Goal: Understand process/instructions

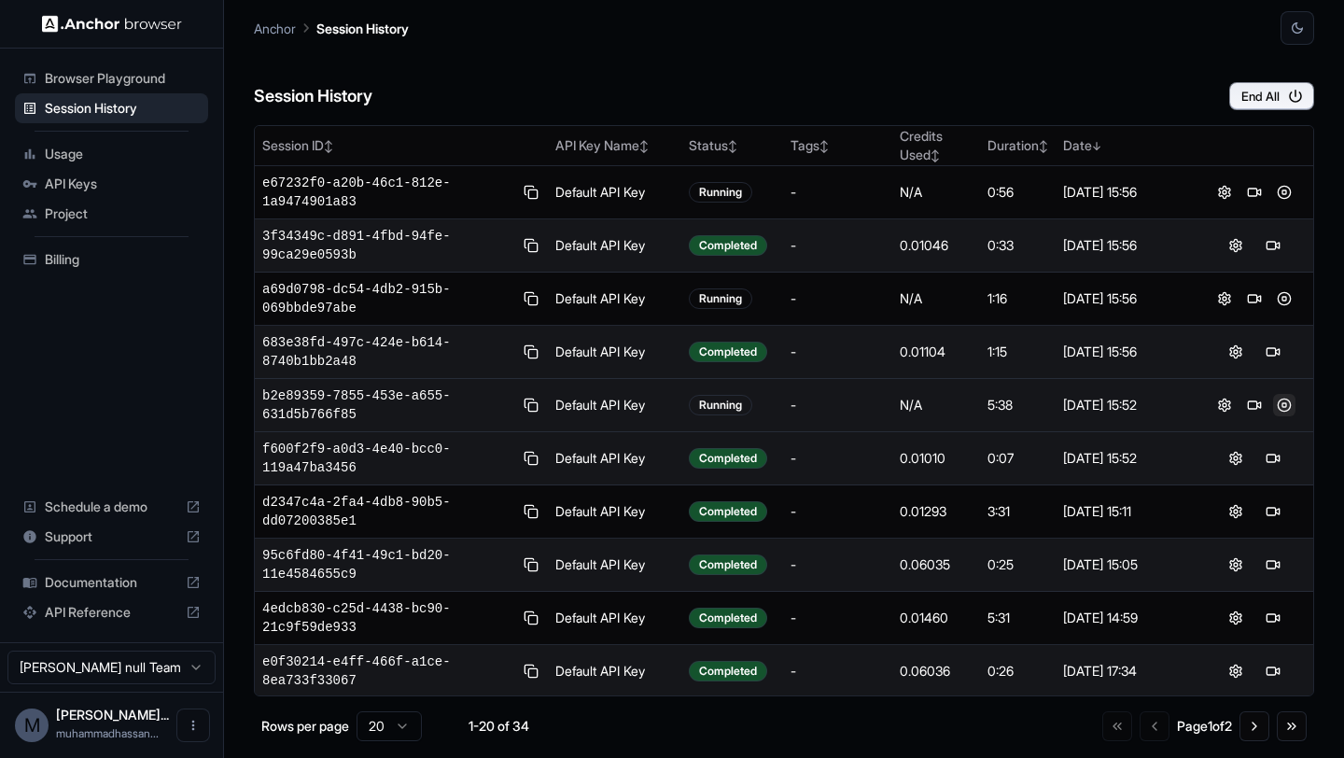
click at [1287, 408] on button at bounding box center [1284, 405] width 22 height 22
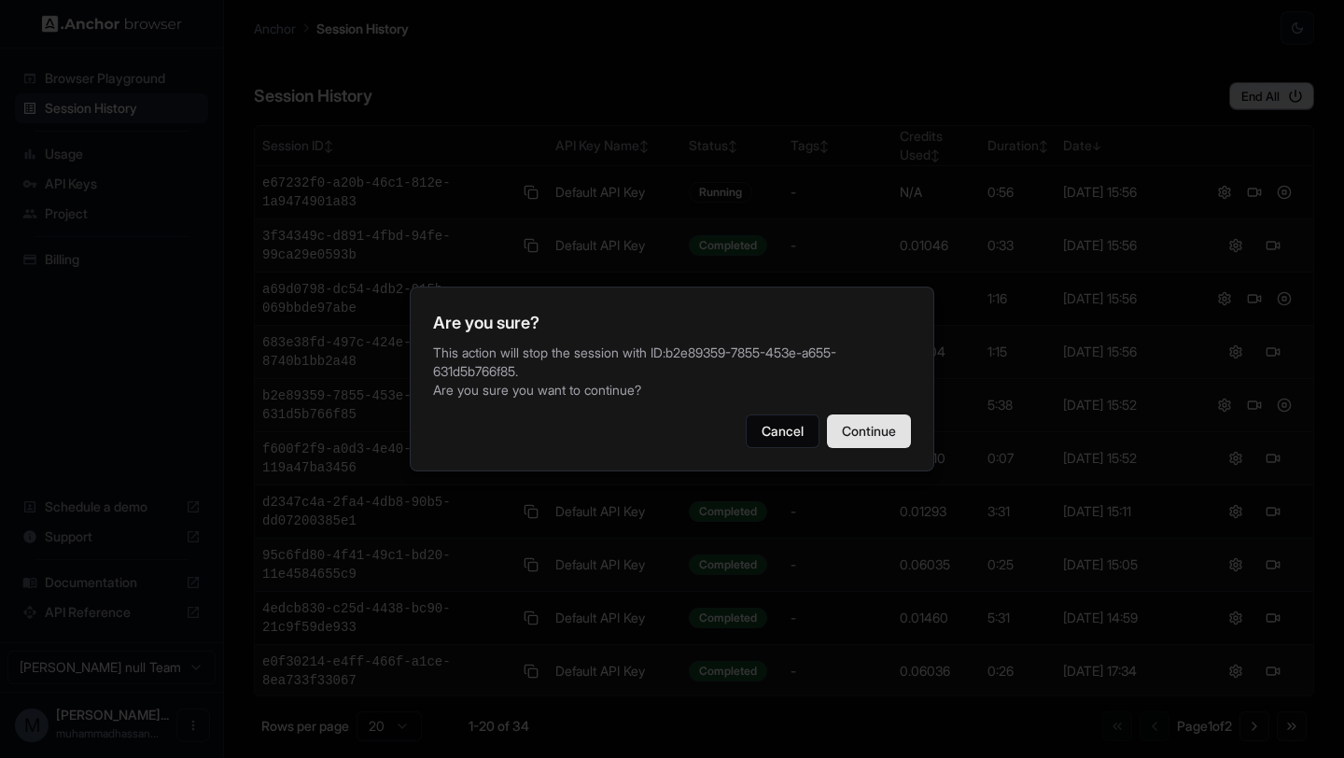
click at [886, 425] on button "Continue" at bounding box center [869, 431] width 84 height 34
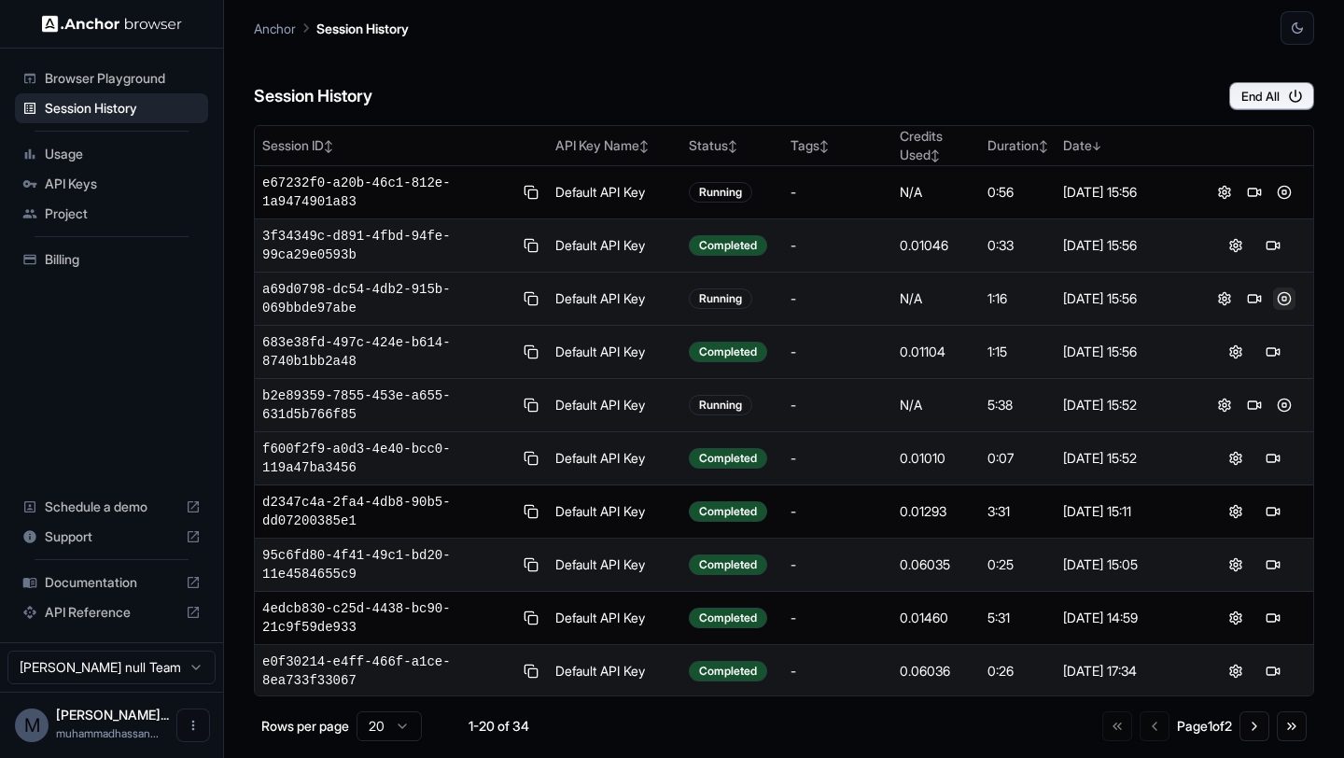
click at [1293, 296] on button at bounding box center [1284, 298] width 22 height 22
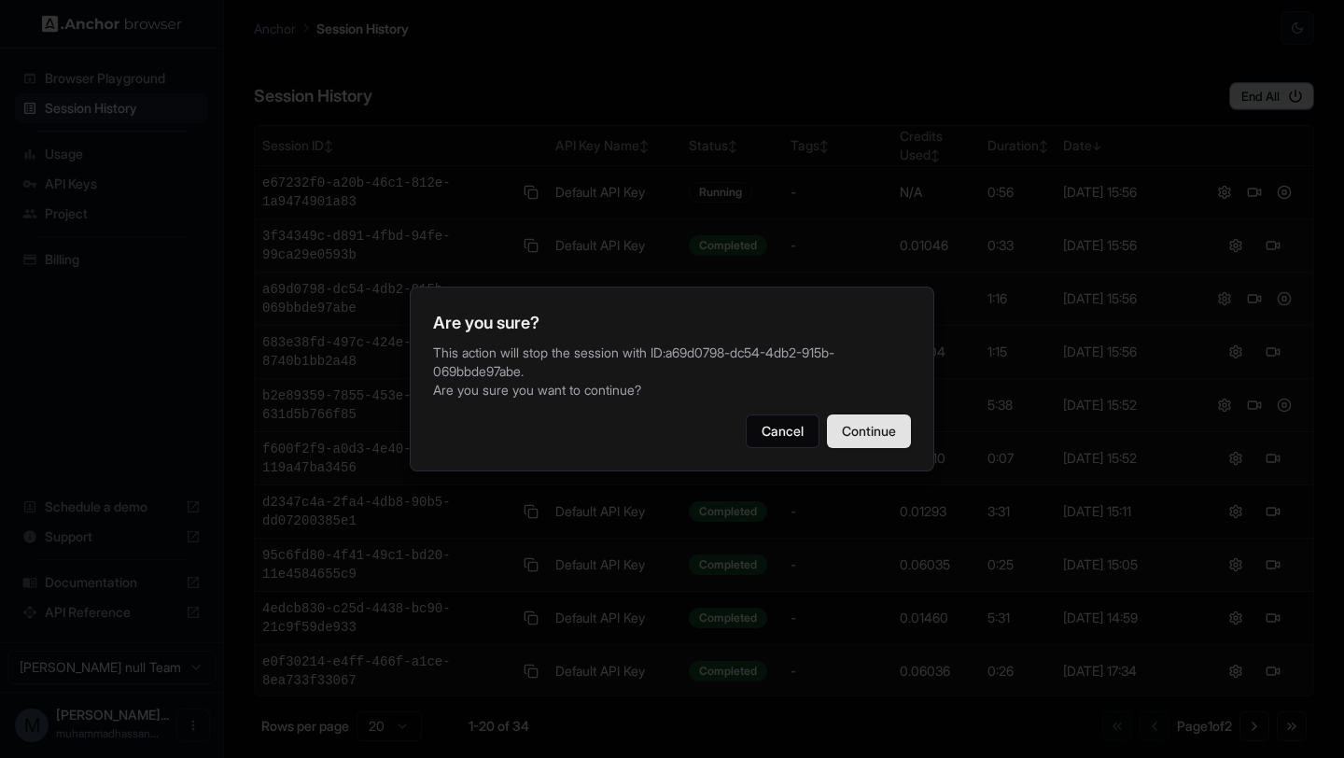
click at [878, 422] on button "Continue" at bounding box center [869, 431] width 84 height 34
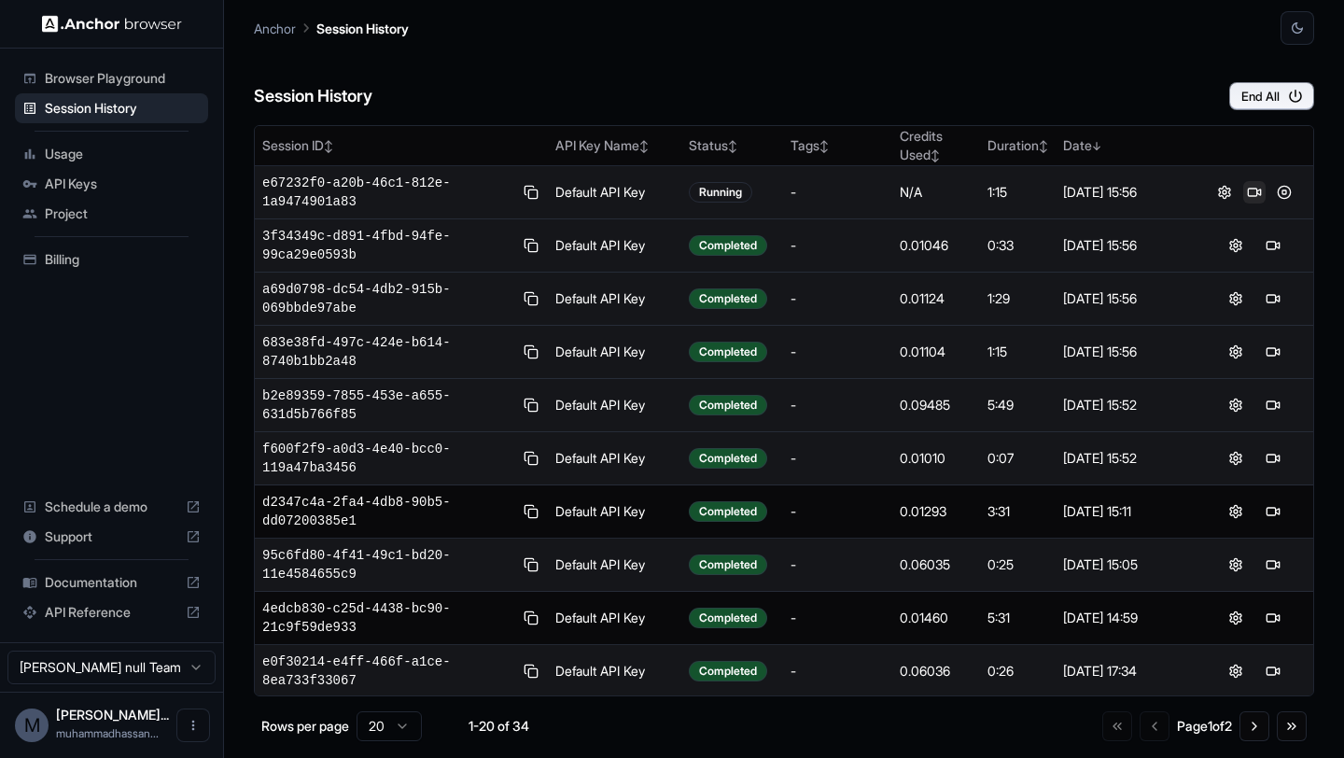
click at [1257, 193] on button at bounding box center [1254, 192] width 22 height 22
click at [1283, 192] on button at bounding box center [1284, 192] width 22 height 22
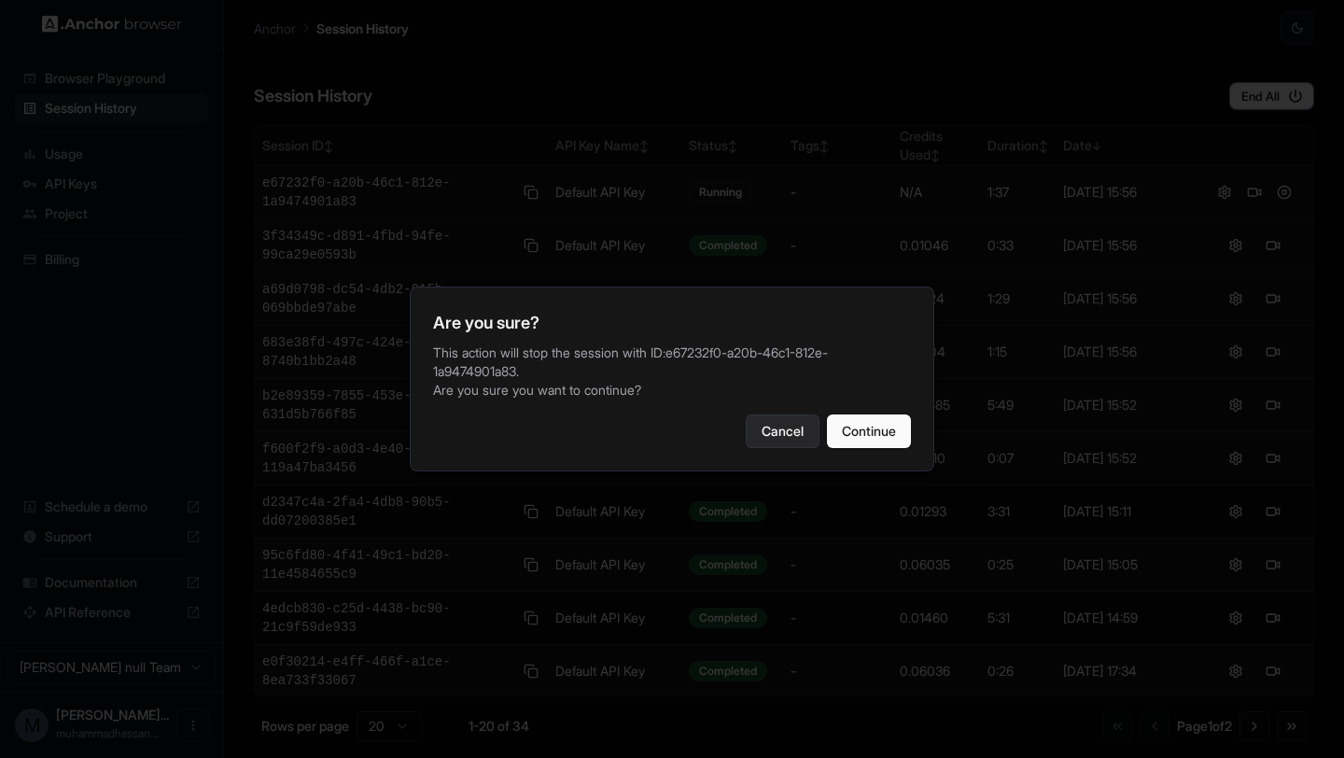
click at [766, 421] on button "Cancel" at bounding box center [783, 431] width 74 height 34
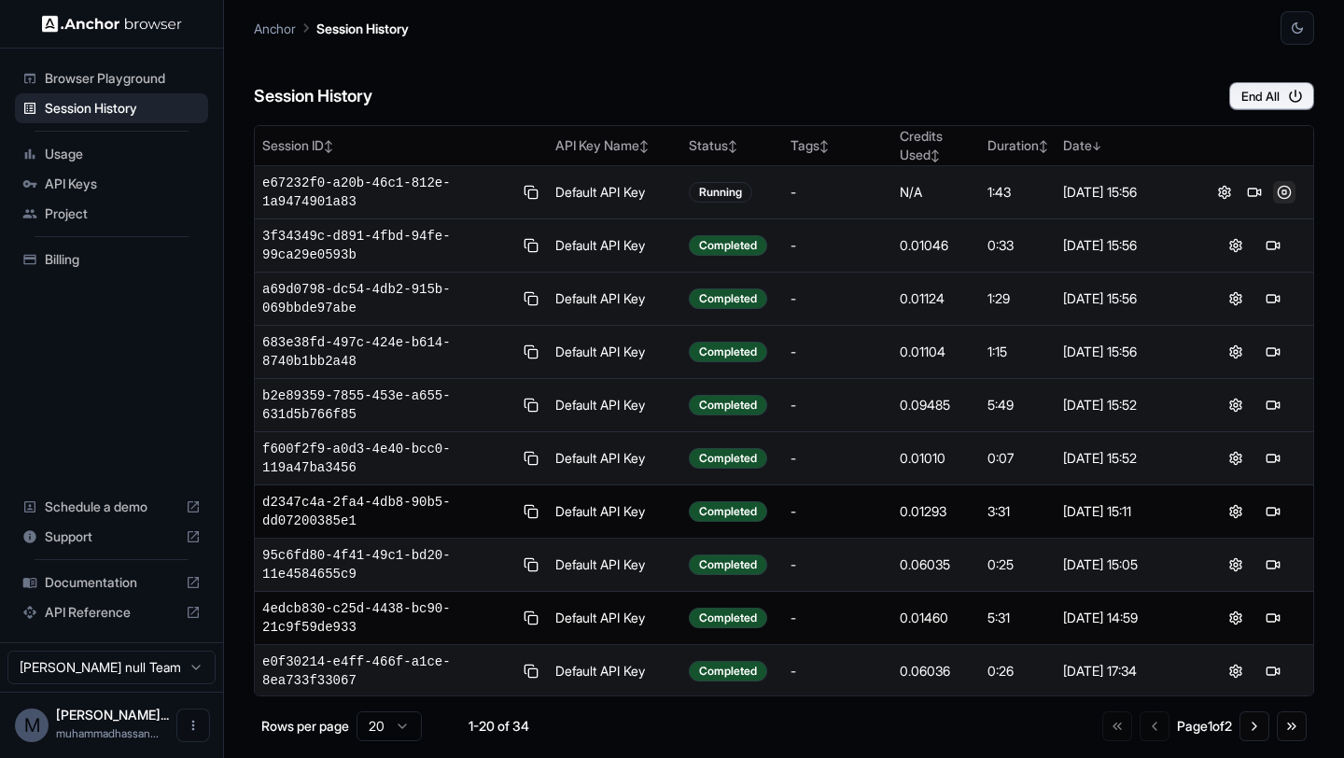
click at [1286, 195] on button at bounding box center [1284, 192] width 22 height 22
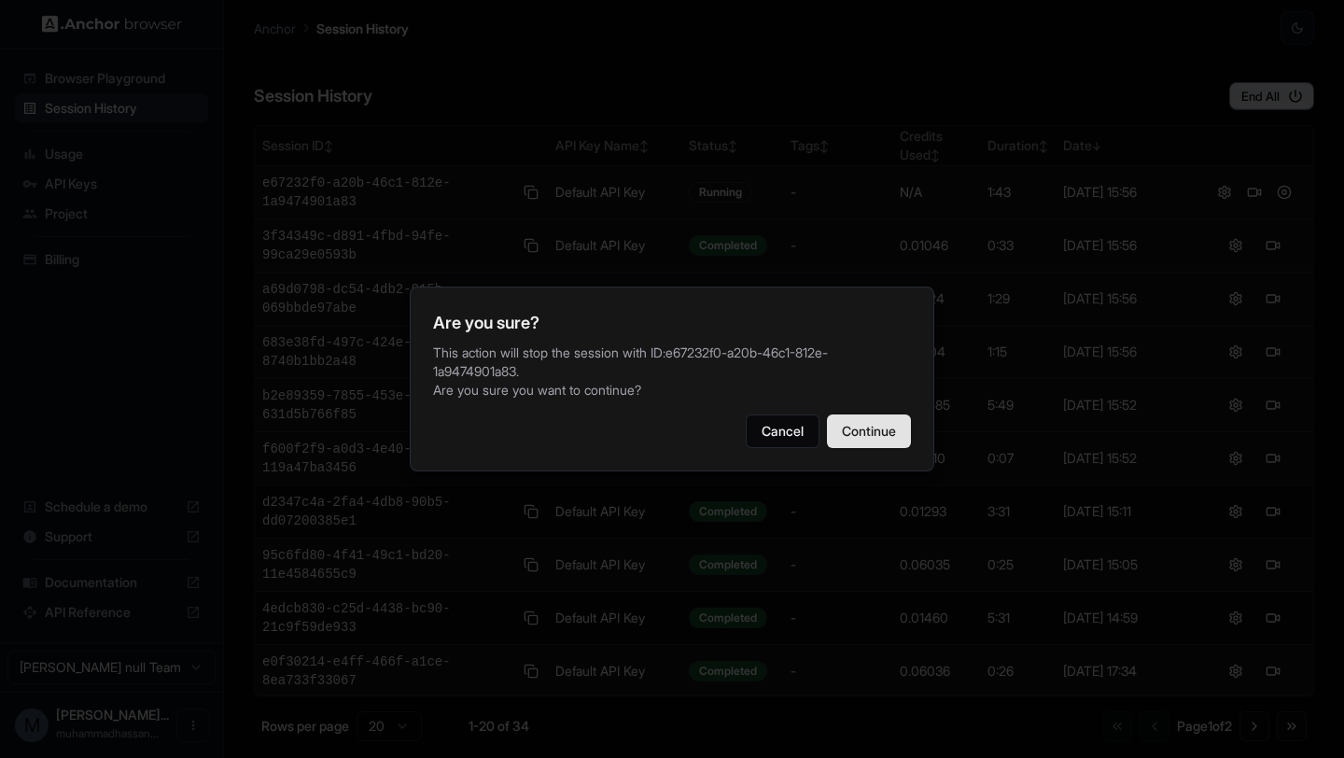
click at [852, 435] on button "Continue" at bounding box center [869, 431] width 84 height 34
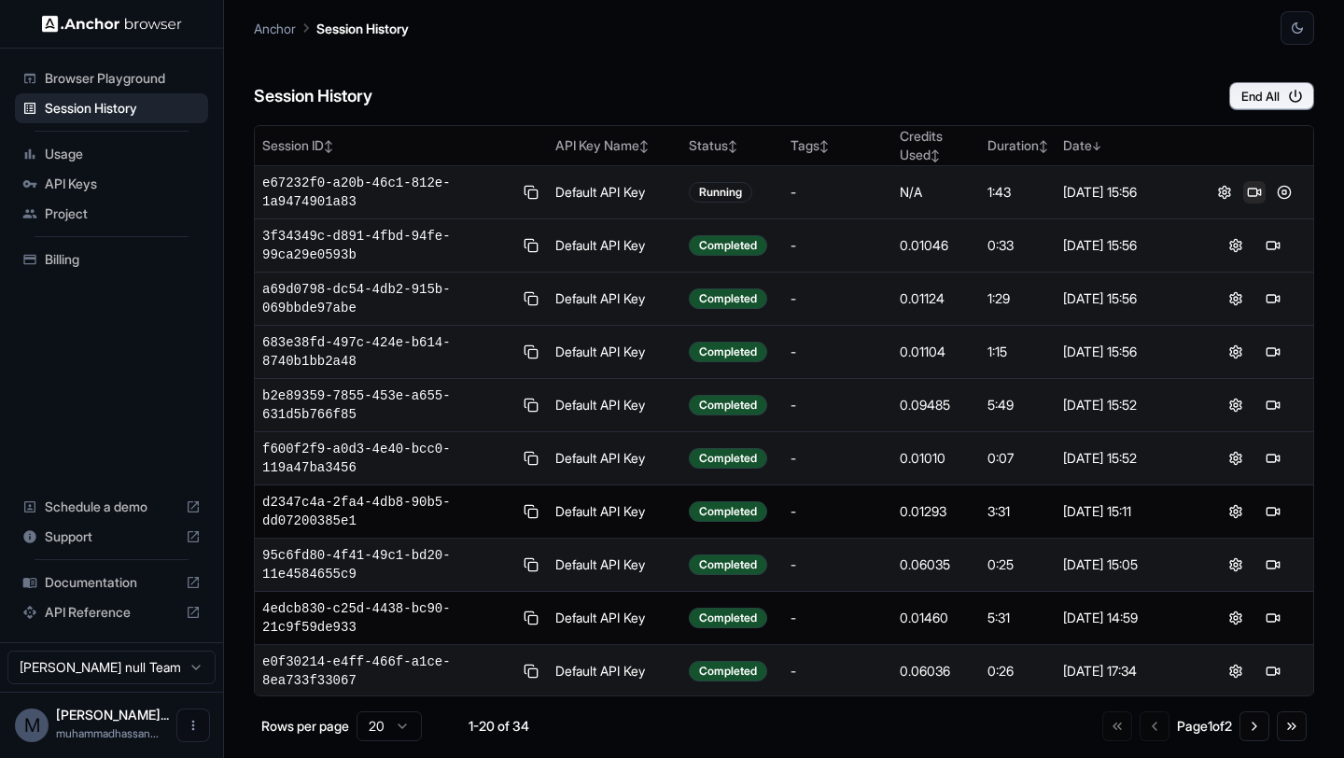
click at [1249, 190] on button at bounding box center [1254, 192] width 22 height 22
click at [1270, 188] on button at bounding box center [1274, 192] width 22 height 22
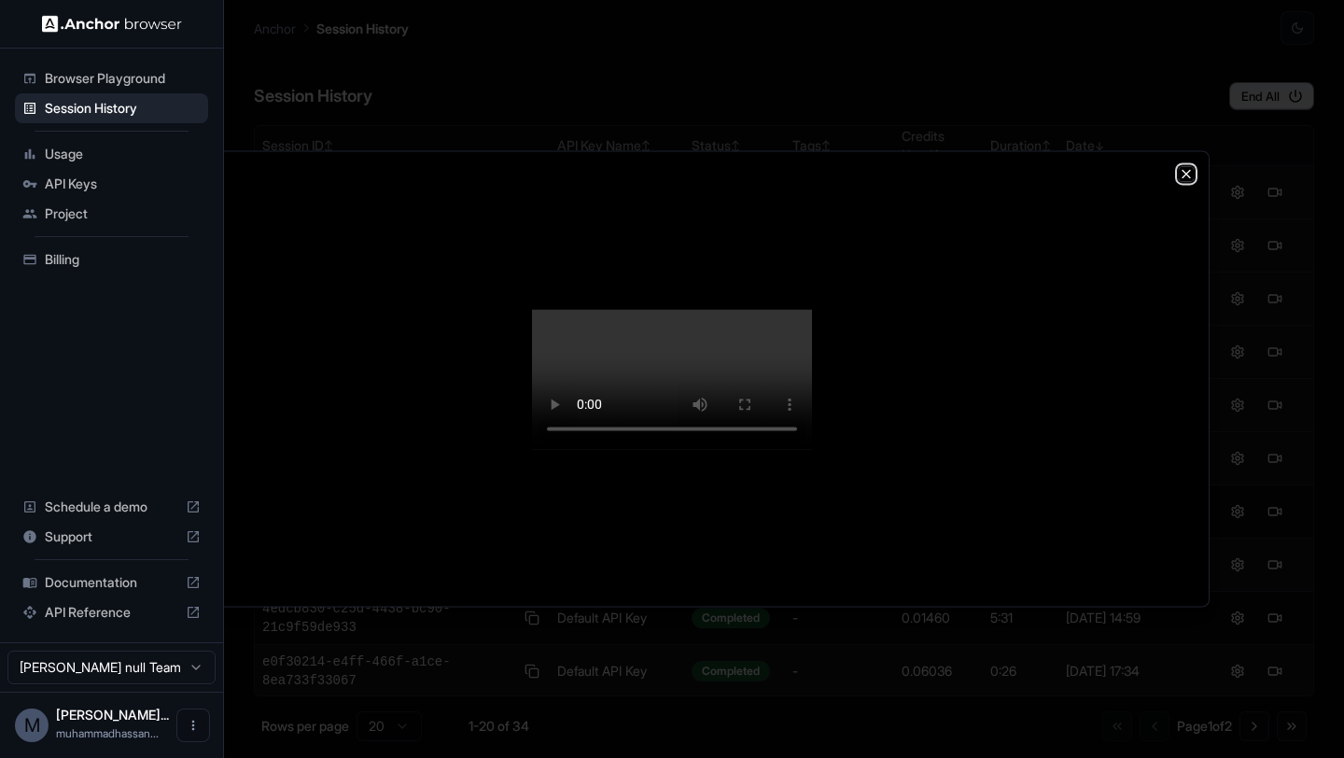
click at [1185, 166] on icon "button" at bounding box center [1186, 173] width 15 height 15
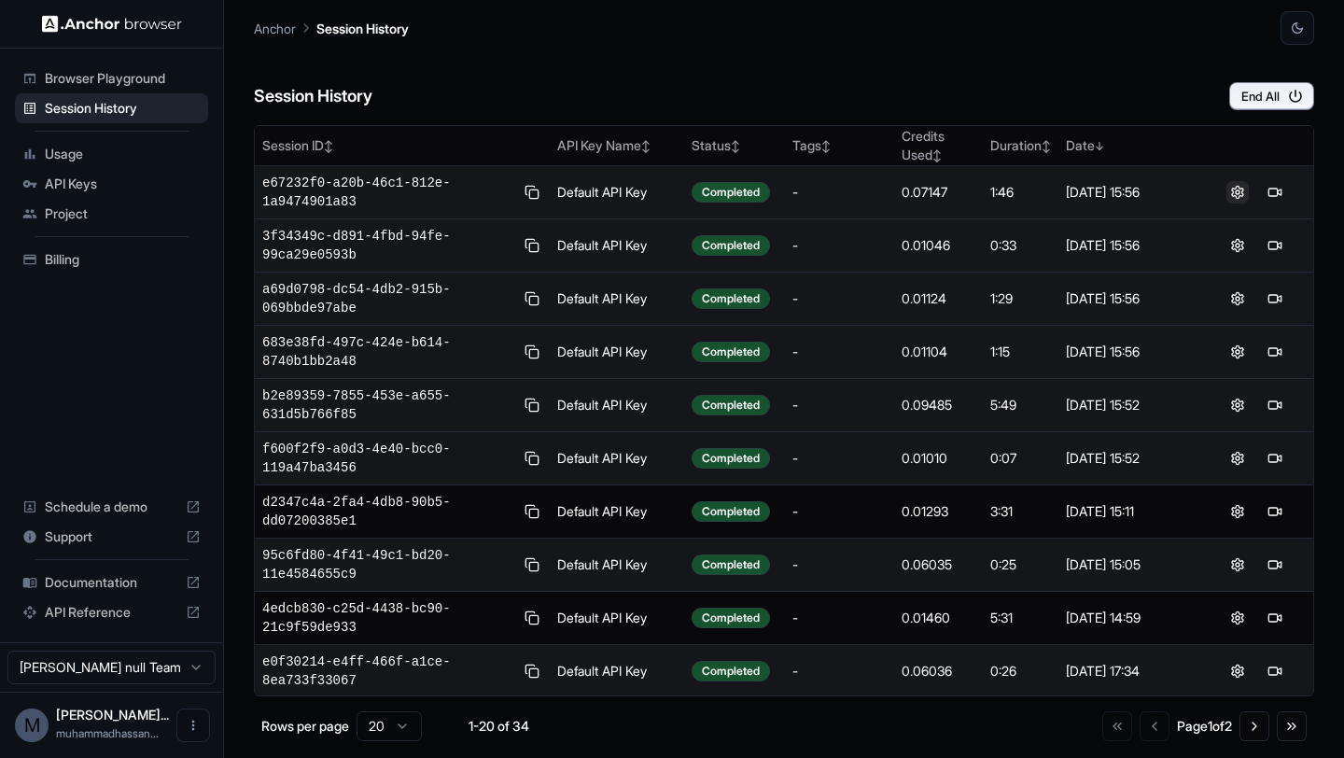
click at [1240, 190] on button at bounding box center [1237, 192] width 22 height 22
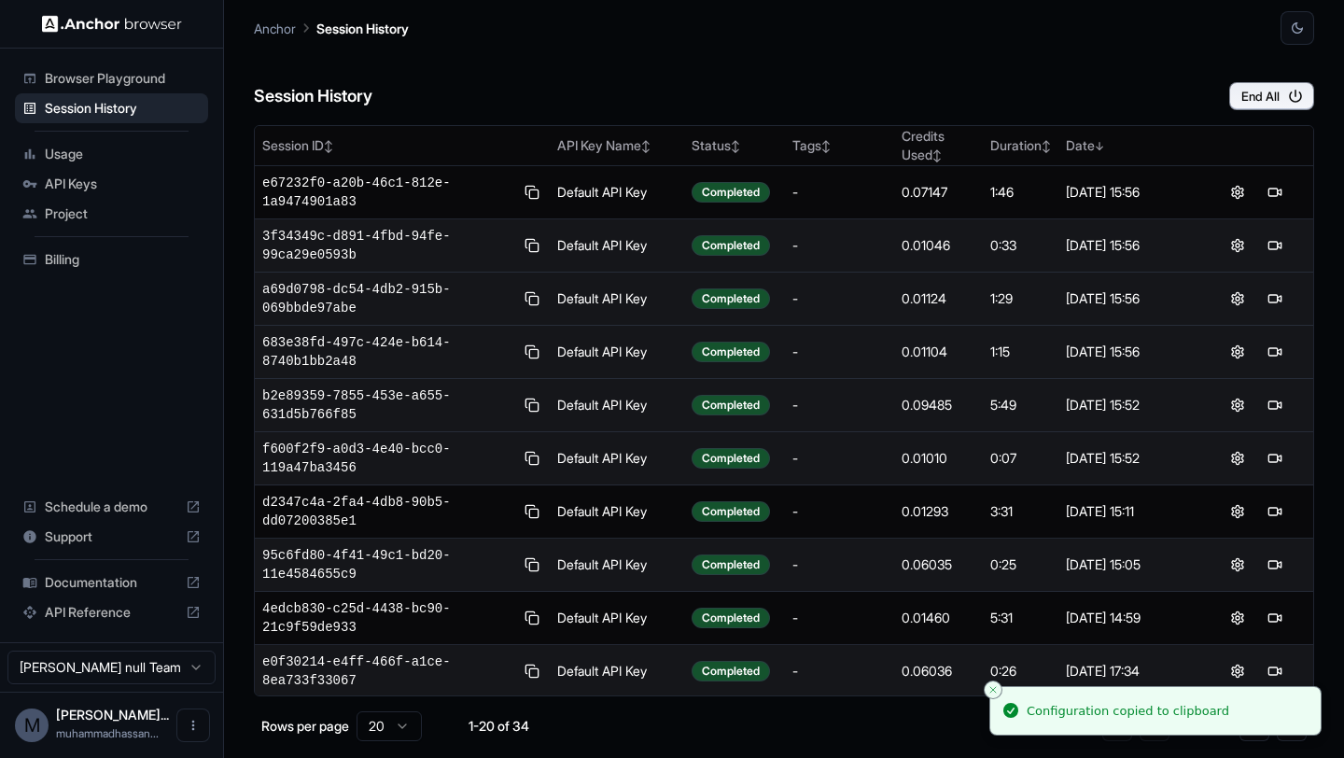
click at [1060, 72] on div "Session History End All" at bounding box center [784, 77] width 1060 height 65
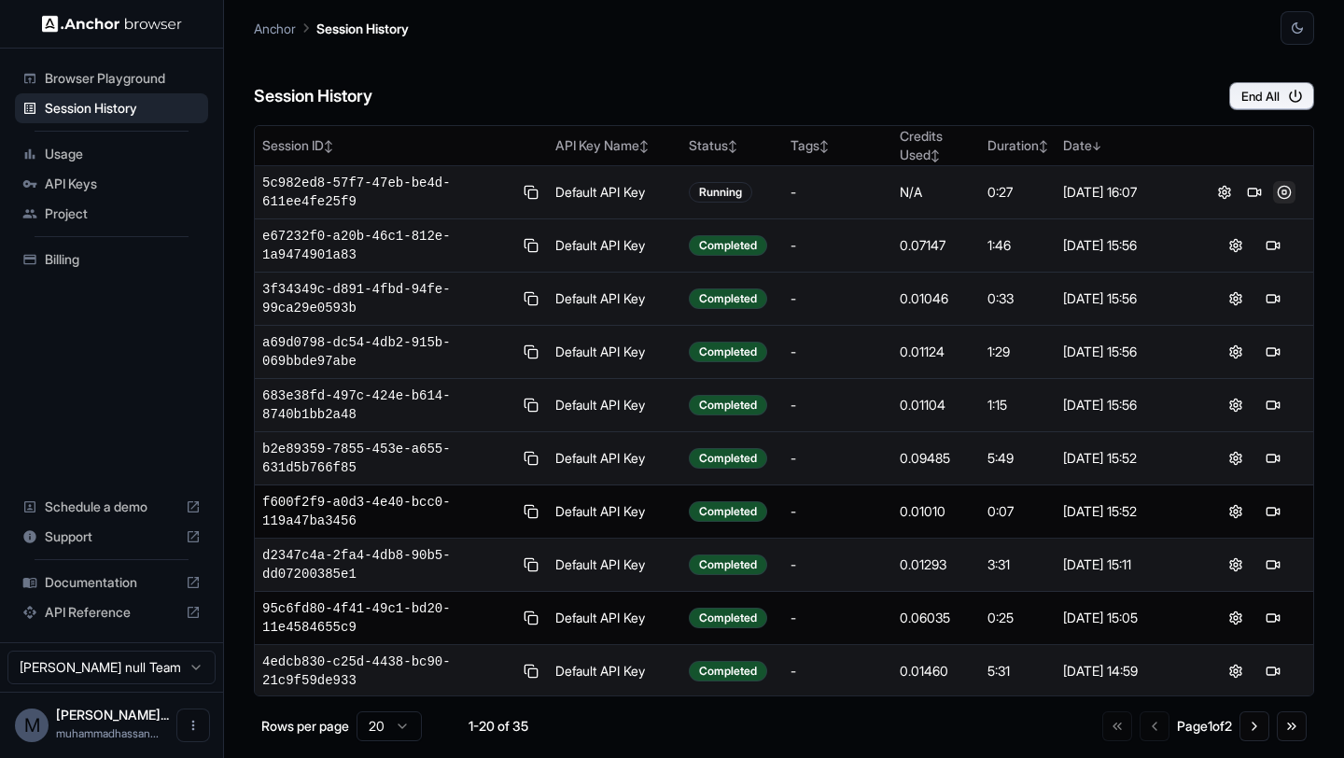
click at [1286, 187] on button at bounding box center [1284, 192] width 22 height 22
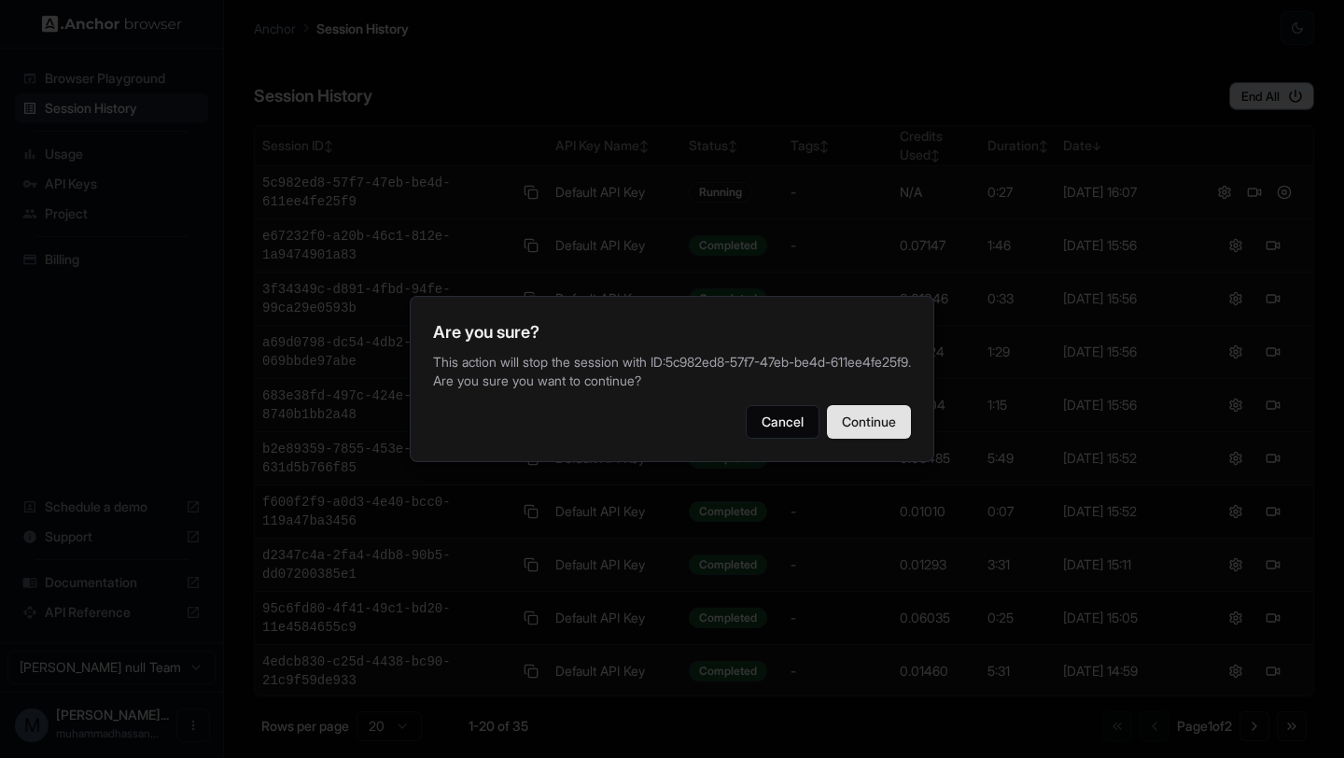
click at [888, 411] on button "Continue" at bounding box center [869, 422] width 84 height 34
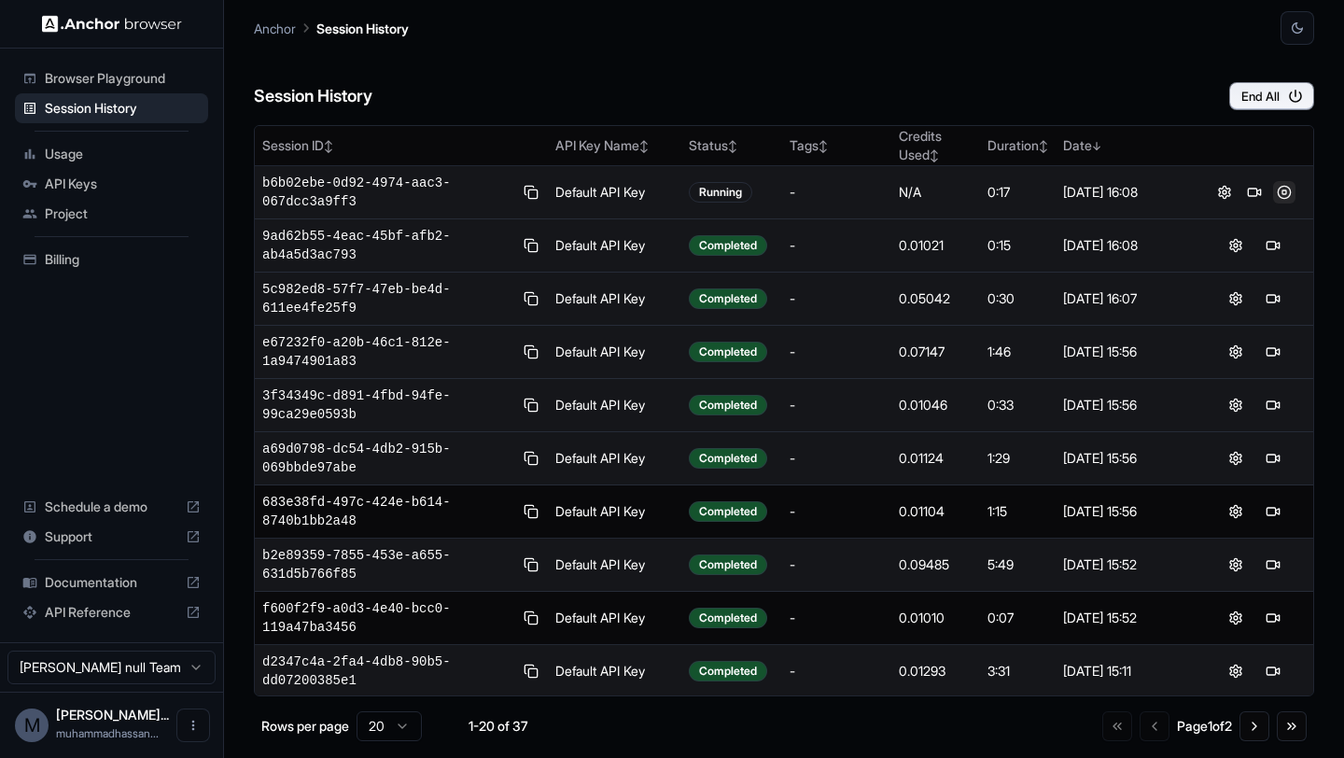
click at [1284, 198] on button at bounding box center [1284, 192] width 22 height 22
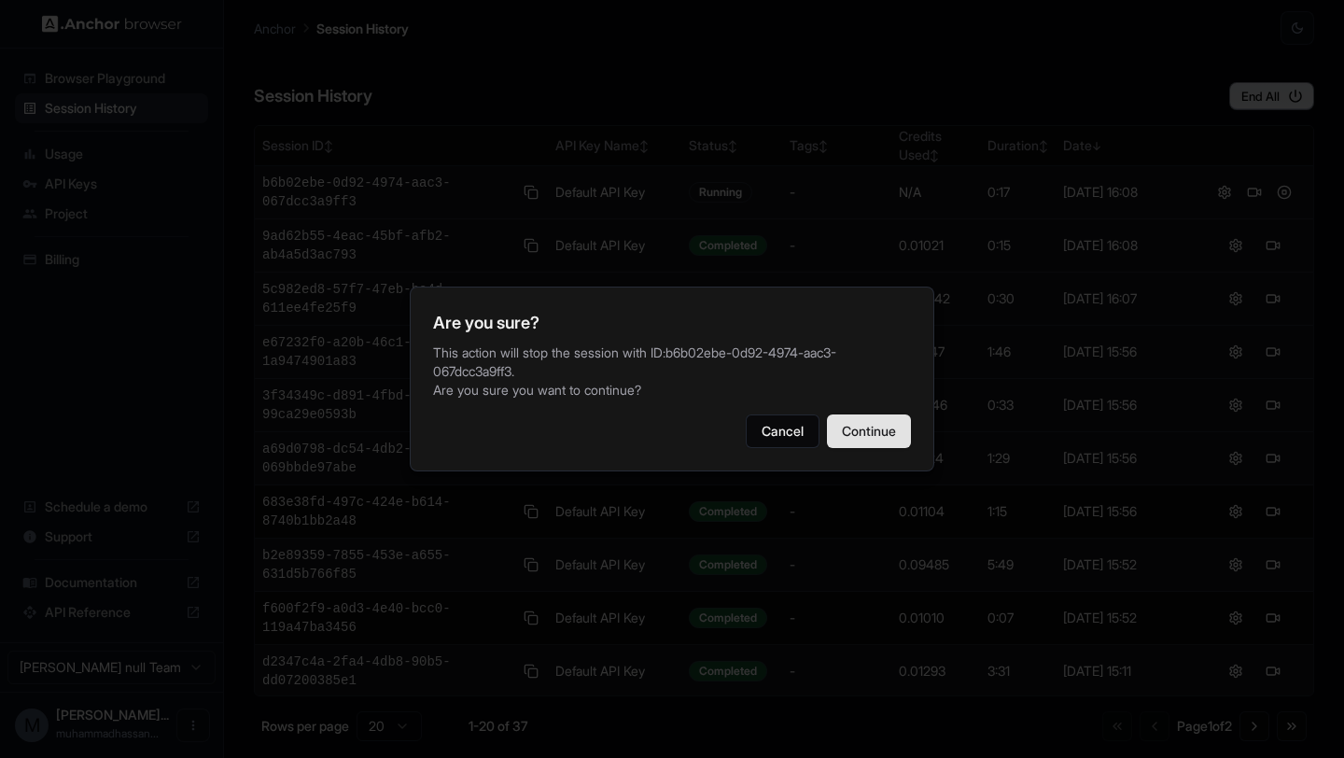
click at [881, 433] on button "Continue" at bounding box center [869, 431] width 84 height 34
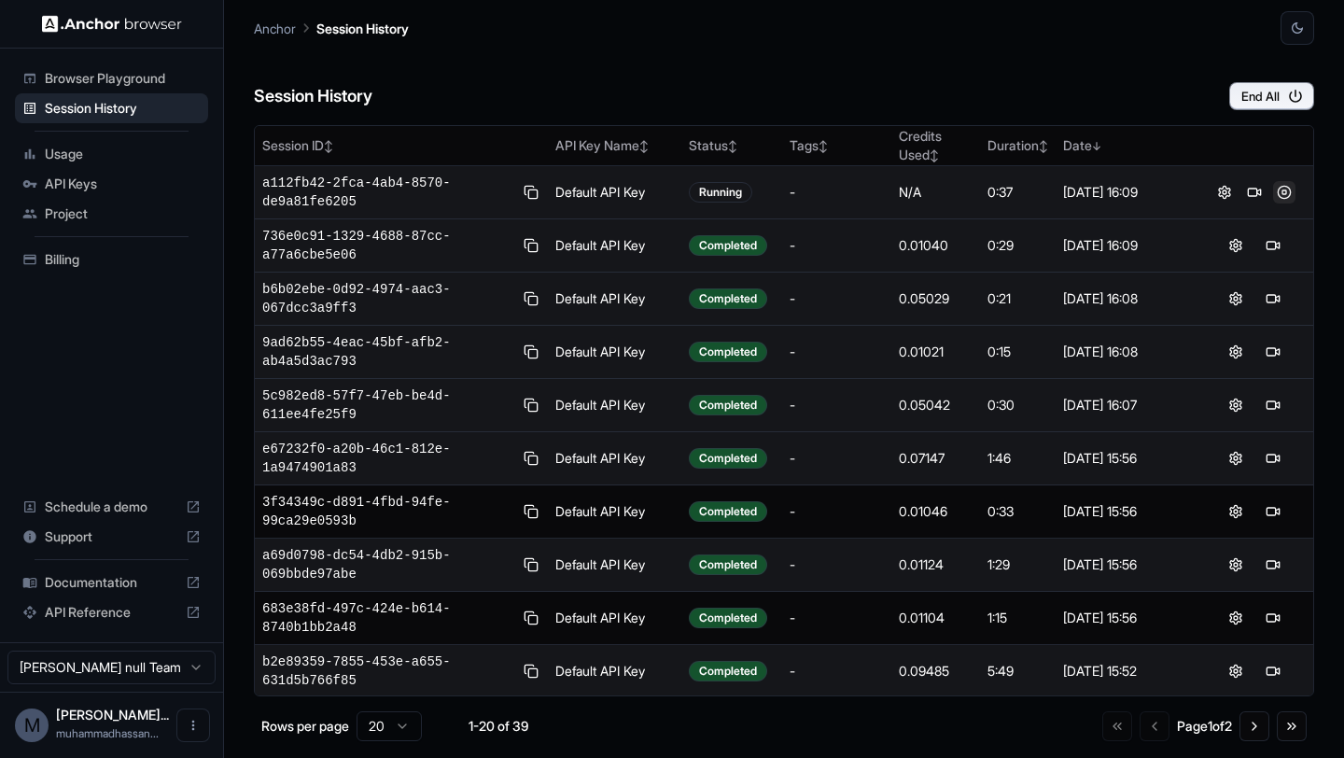
click at [1280, 189] on button at bounding box center [1284, 192] width 22 height 22
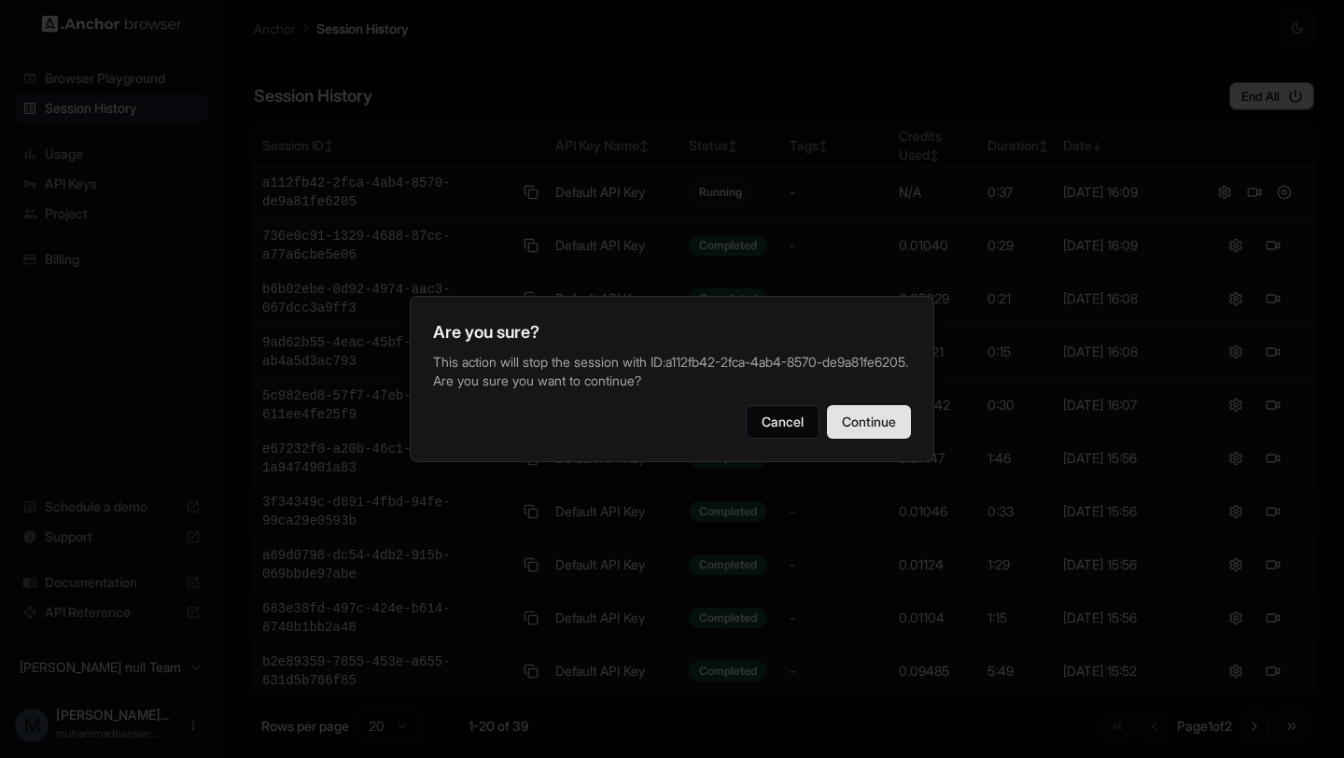
click at [888, 428] on button "Continue" at bounding box center [869, 422] width 84 height 34
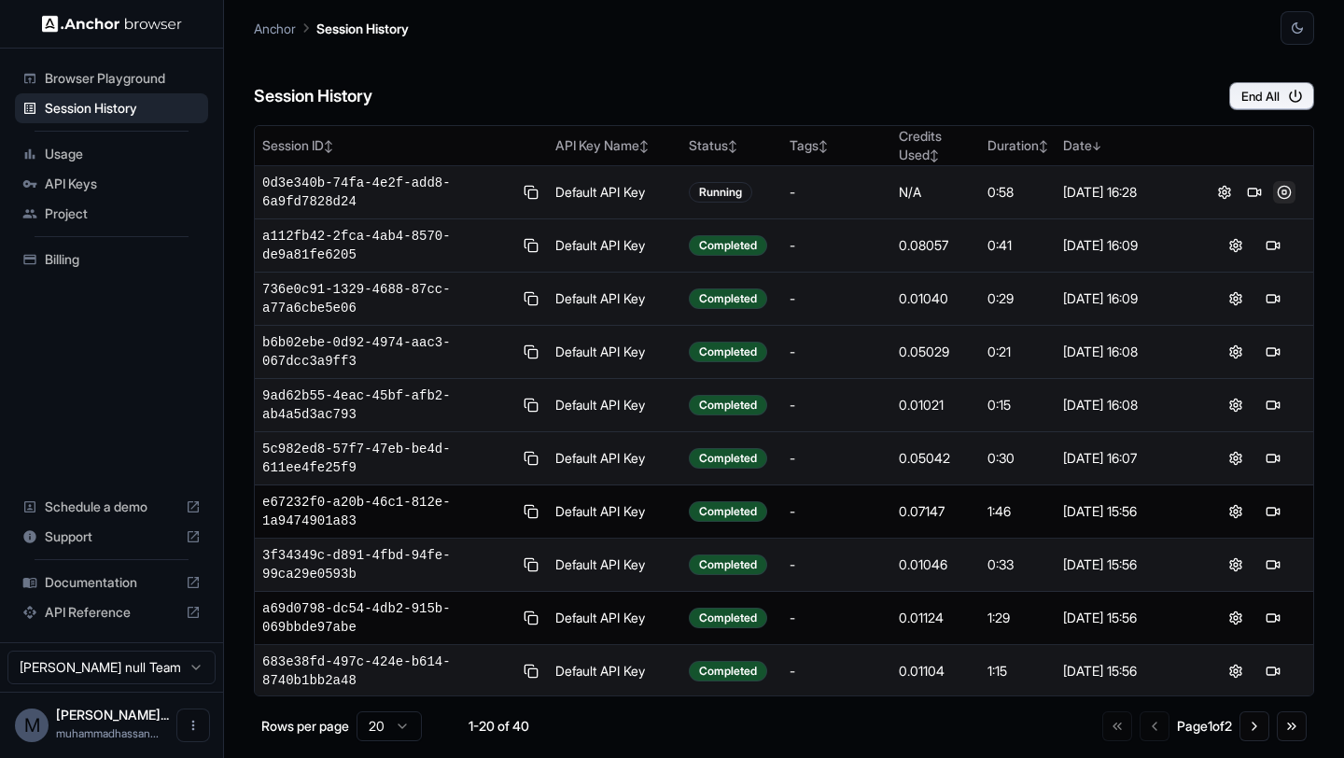
click at [1285, 188] on button at bounding box center [1284, 192] width 22 height 22
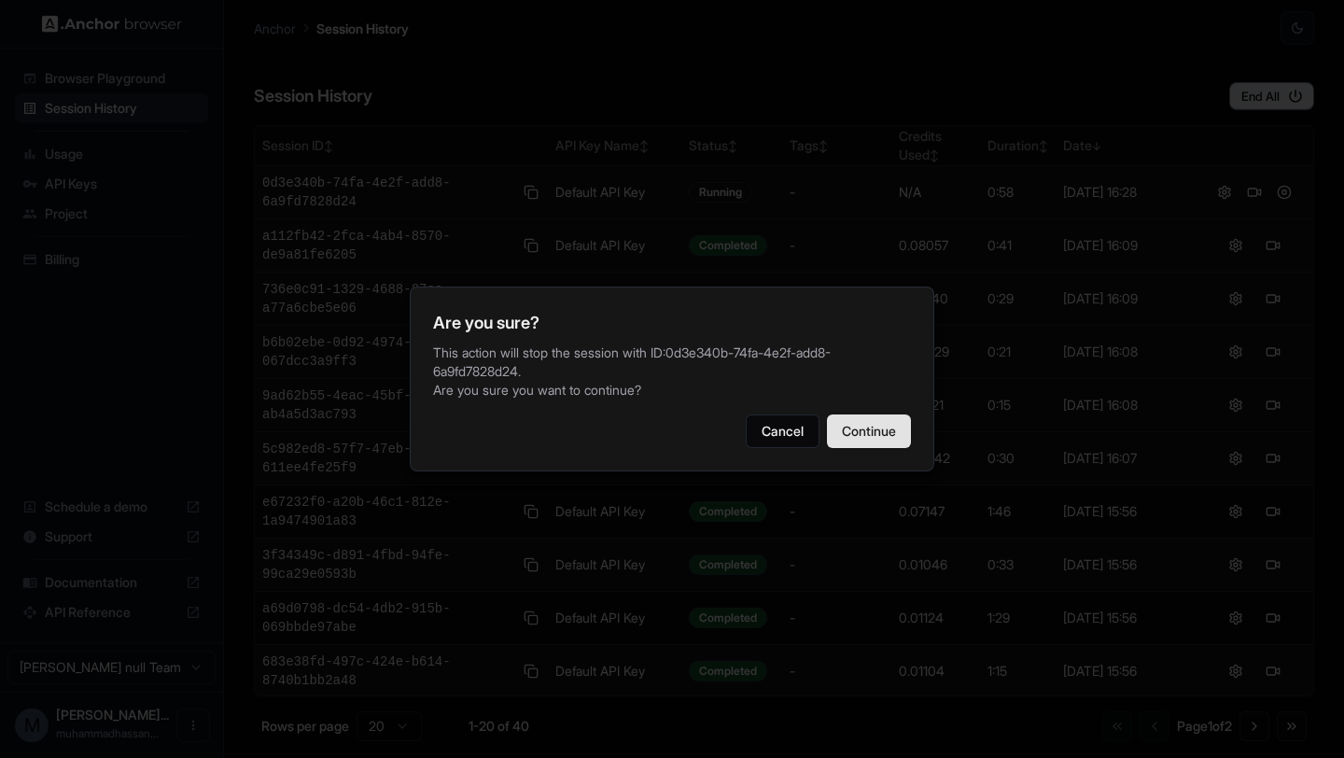
click at [879, 429] on button "Continue" at bounding box center [869, 431] width 84 height 34
